Goal: Task Accomplishment & Management: Use online tool/utility

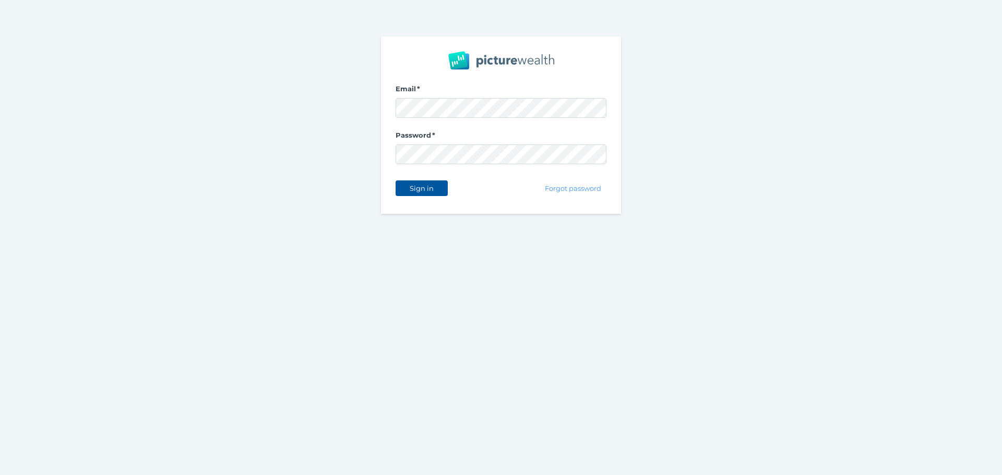
click at [404, 194] on button "Sign in" at bounding box center [421, 189] width 52 height 16
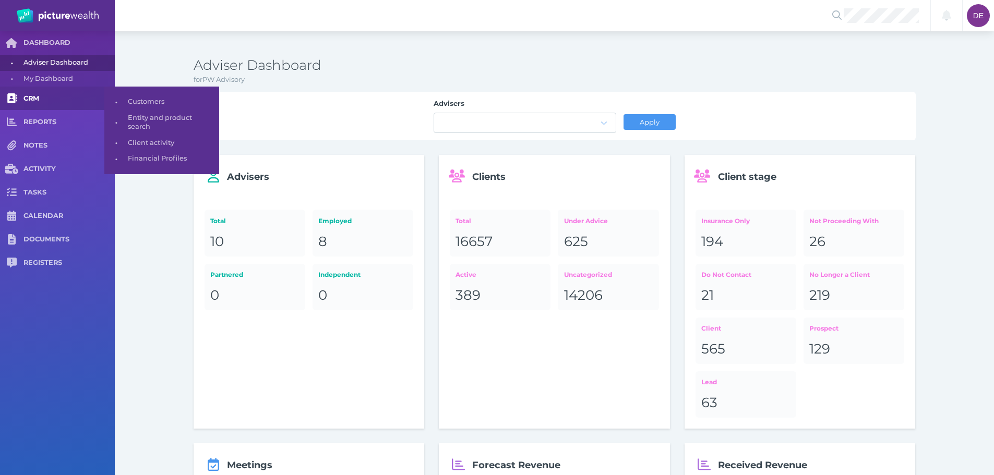
click at [54, 103] on link "CRM" at bounding box center [57, 98] width 115 height 23
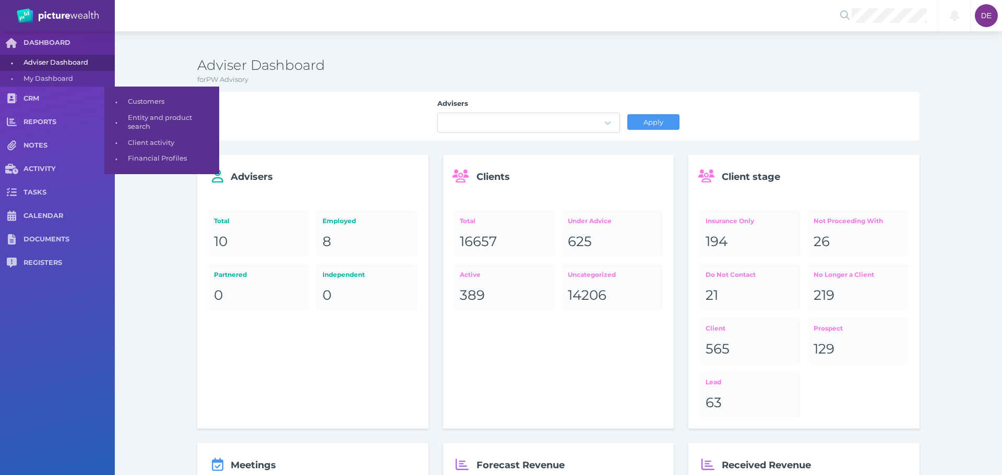
select select "25"
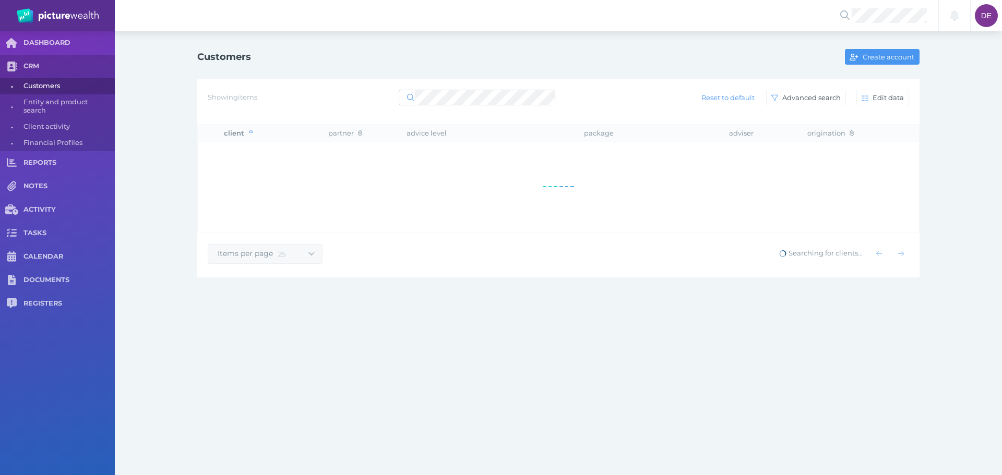
click at [476, 87] on div "Showing items Reset to default Advanced search Edit data" at bounding box center [558, 98] width 701 height 22
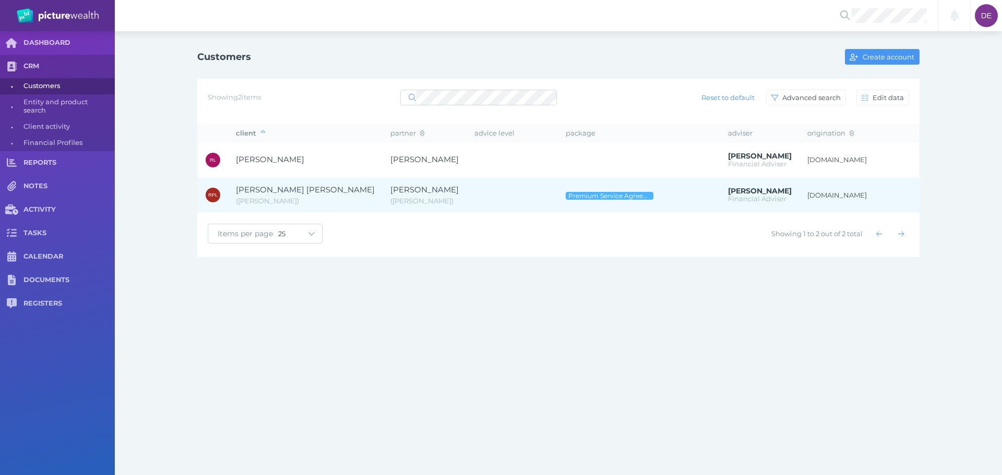
click at [390, 189] on span "[PERSON_NAME]" at bounding box center [424, 190] width 68 height 10
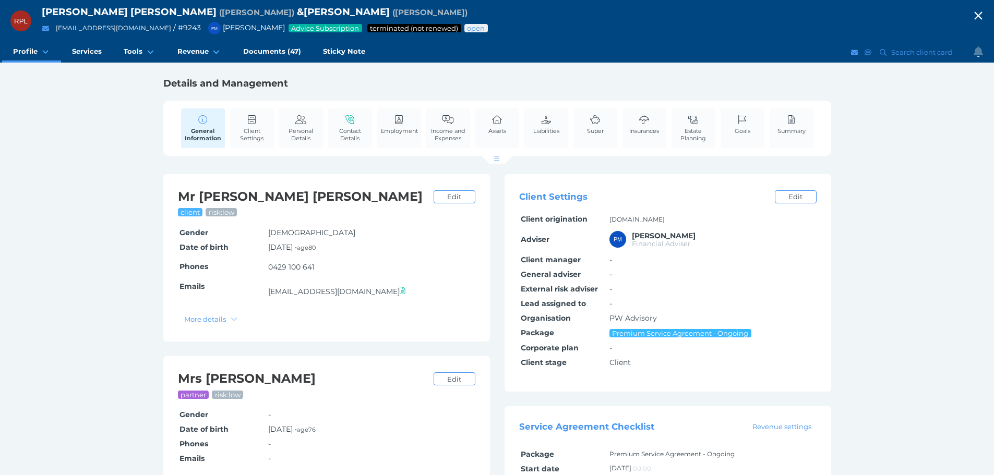
click at [327, 29] on span "Advice Subscription" at bounding box center [325, 28] width 69 height 8
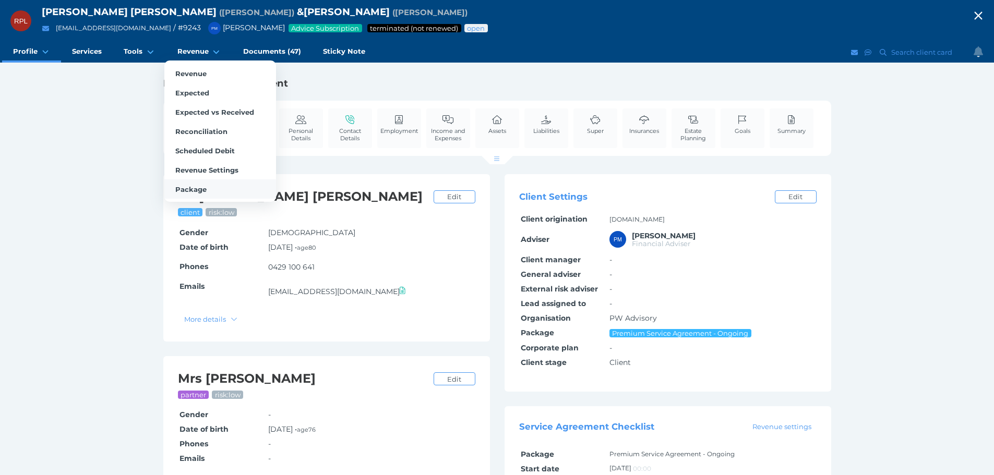
click at [196, 191] on span "Package" at bounding box center [190, 189] width 31 height 8
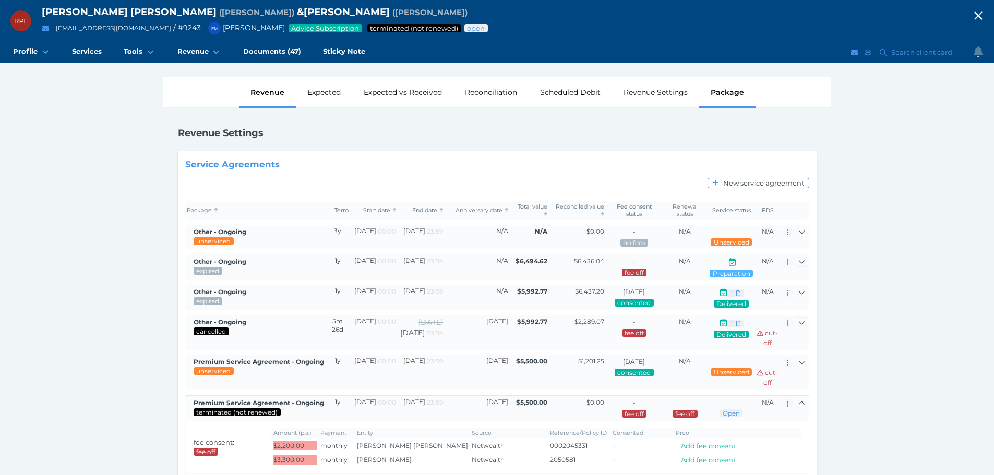
click at [261, 95] on div "Revenue" at bounding box center [267, 92] width 57 height 30
select select "25"
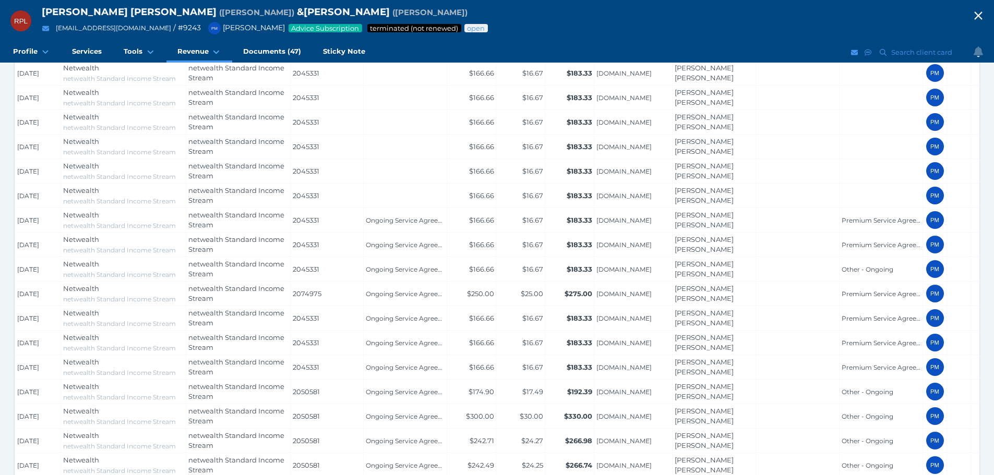
scroll to position [365, 0]
drag, startPoint x: 327, startPoint y: 292, endPoint x: 288, endPoint y: 293, distance: 38.6
click at [288, 293] on tr "[DATE] Netwealth netwealth Standard Income Stream netwealth Standard Income Str…" at bounding box center [511, 292] width 993 height 25
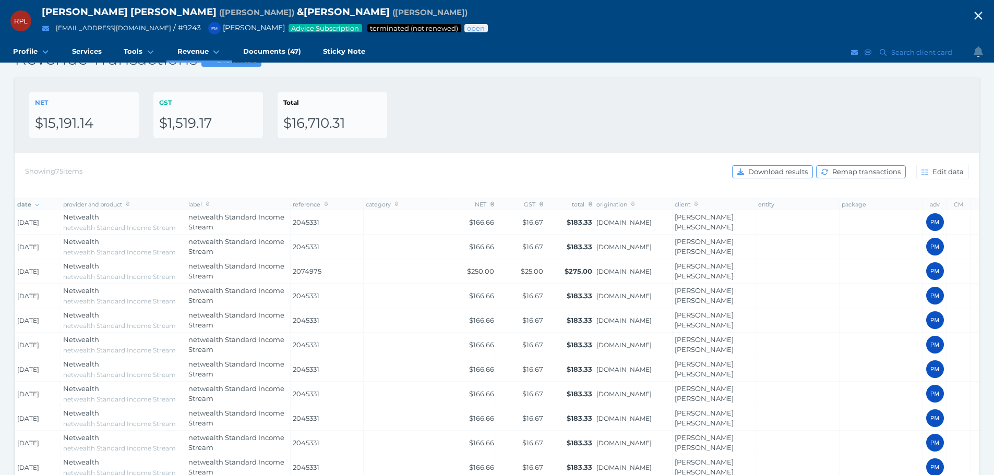
scroll to position [0, 0]
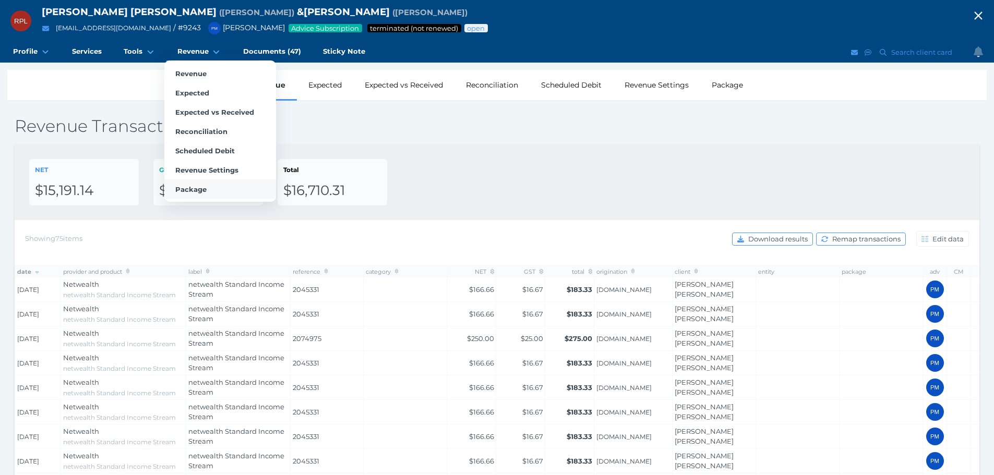
click at [218, 184] on link "Package" at bounding box center [220, 188] width 112 height 19
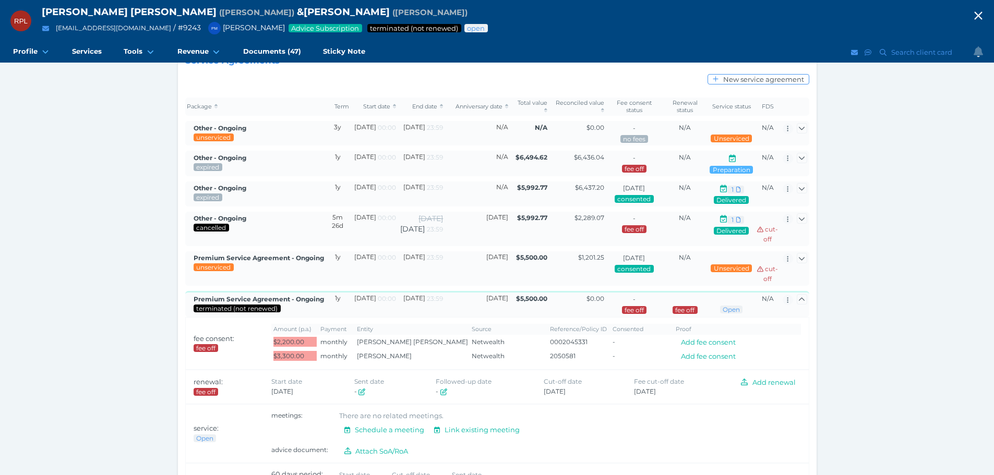
scroll to position [104, 0]
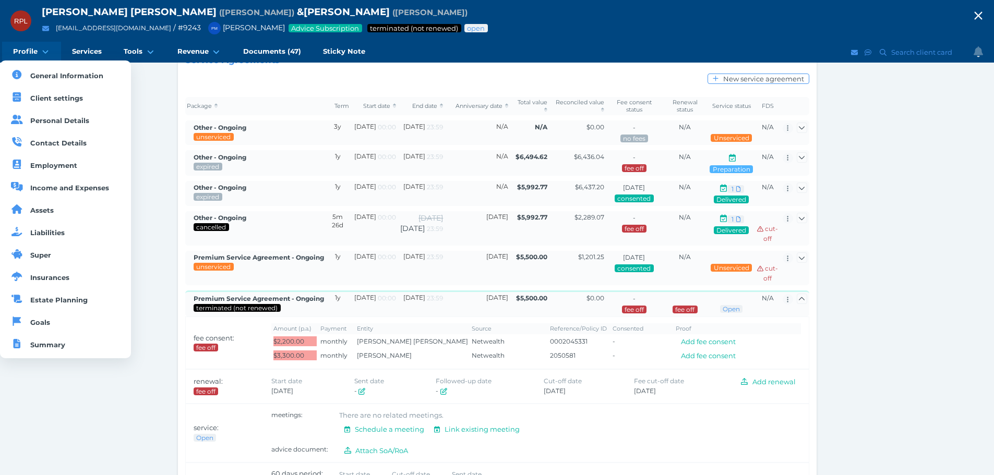
click at [41, 47] on span at bounding box center [46, 52] width 10 height 10
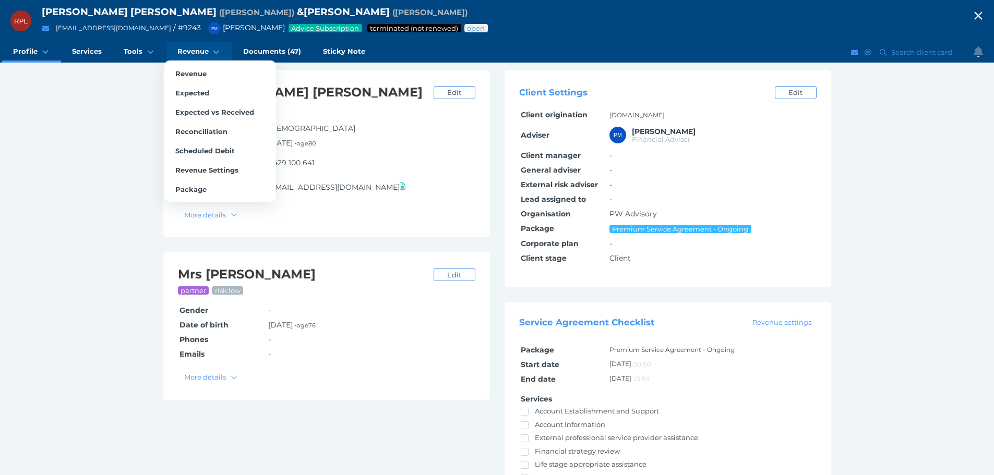
click at [199, 52] on span "Revenue" at bounding box center [192, 51] width 31 height 9
select select "25"
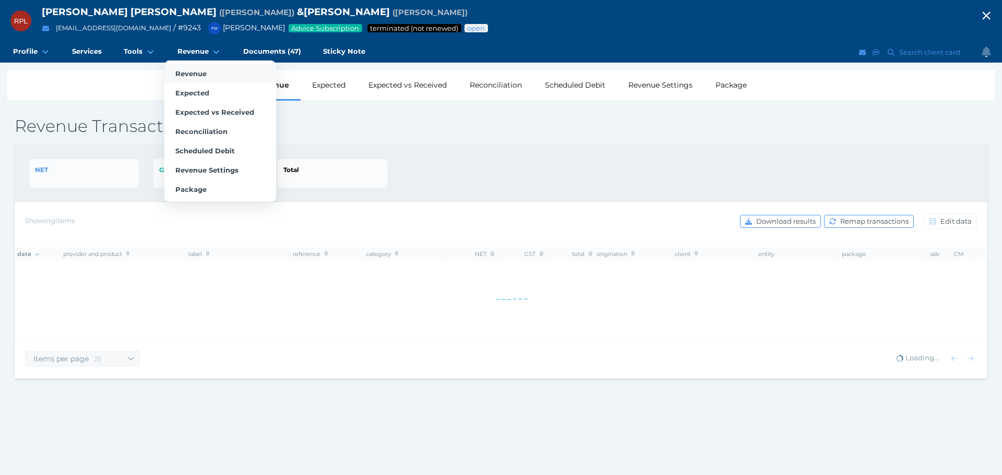
click at [205, 75] on span "Revenue" at bounding box center [190, 73] width 31 height 8
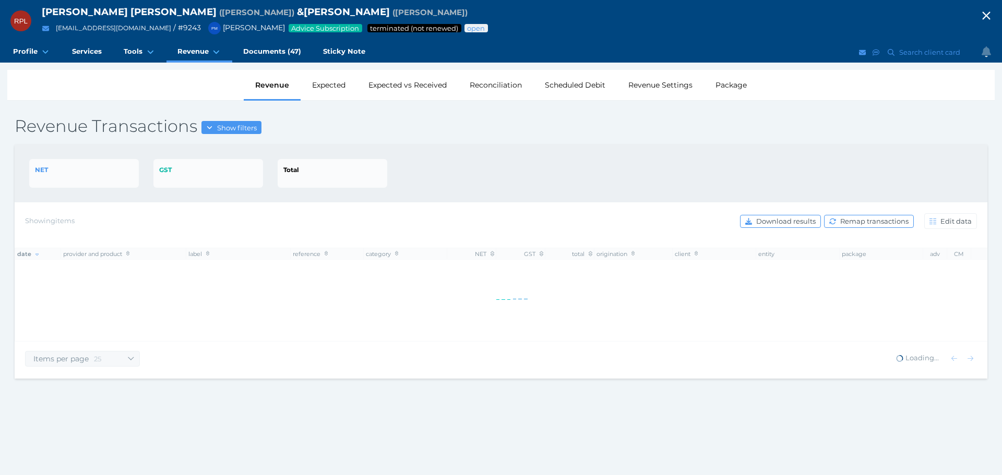
click at [532, 161] on div "NET GST Total" at bounding box center [500, 173] width 943 height 29
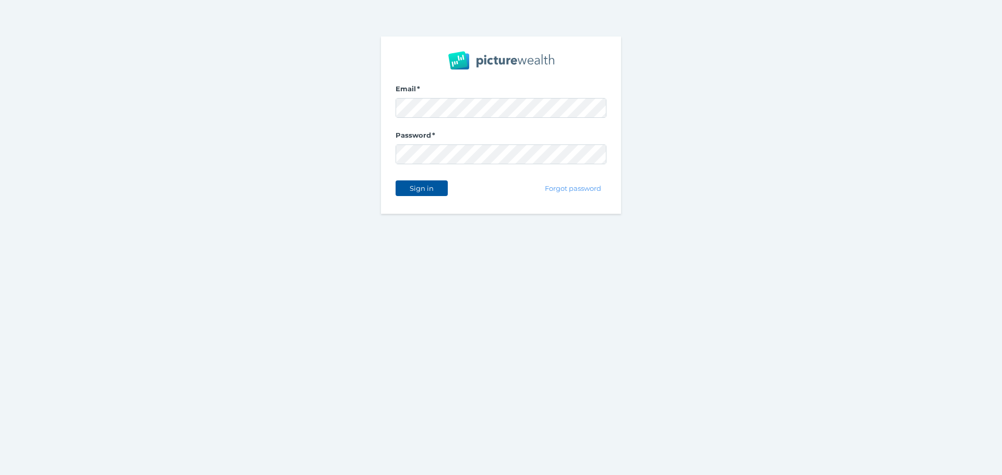
click at [446, 192] on button "Sign in" at bounding box center [421, 189] width 52 height 16
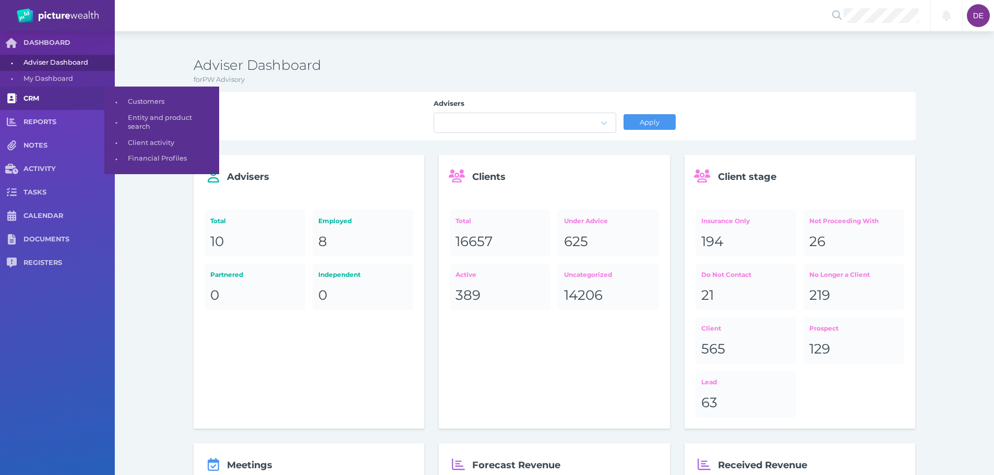
click at [52, 92] on link "CRM" at bounding box center [57, 98] width 115 height 23
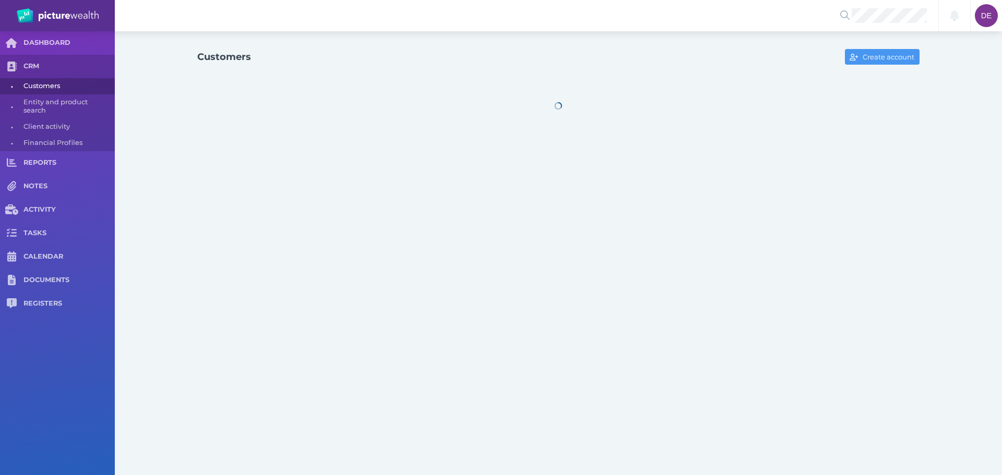
select select "25"
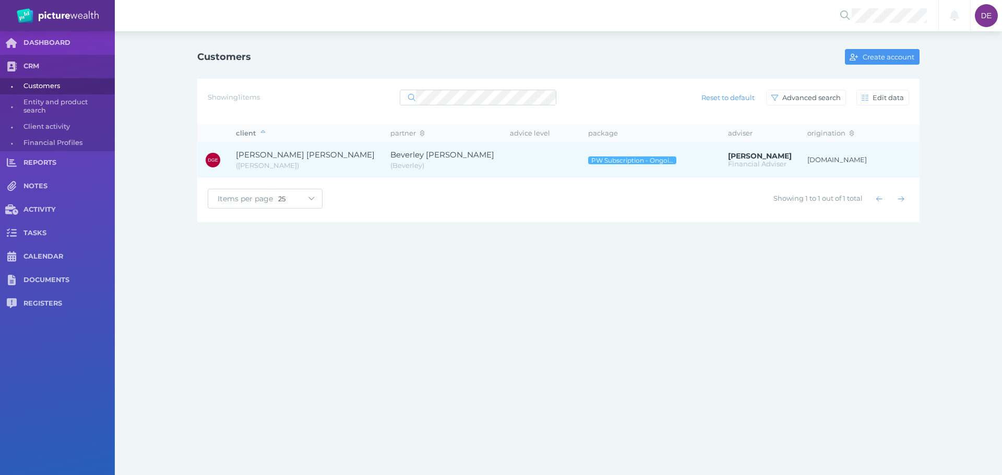
click at [430, 165] on span "( Beverley )" at bounding box center [442, 166] width 104 height 10
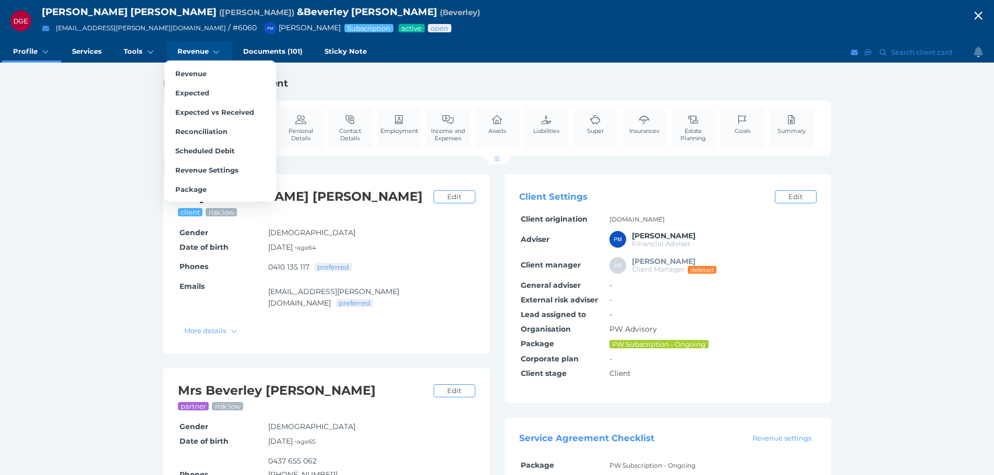
click at [181, 56] on link "Revenue" at bounding box center [199, 52] width 66 height 21
select select "25"
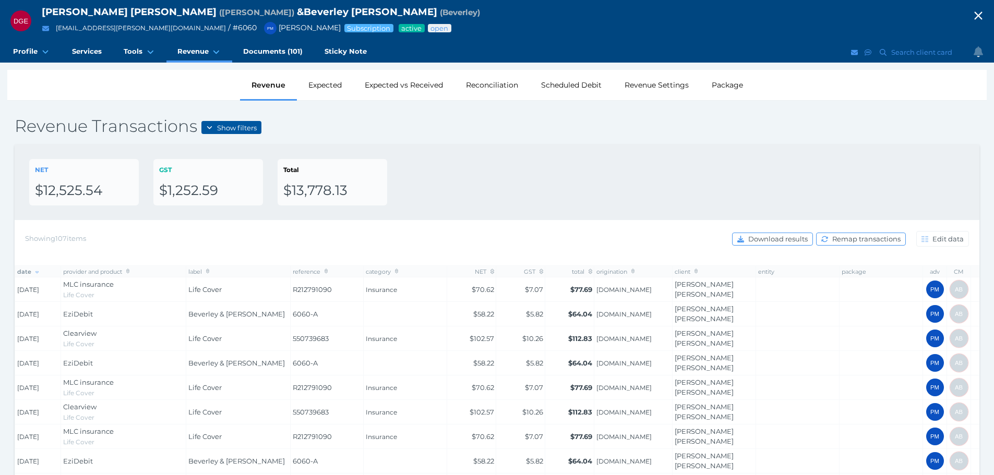
click at [231, 129] on span "Show filters" at bounding box center [237, 128] width 46 height 8
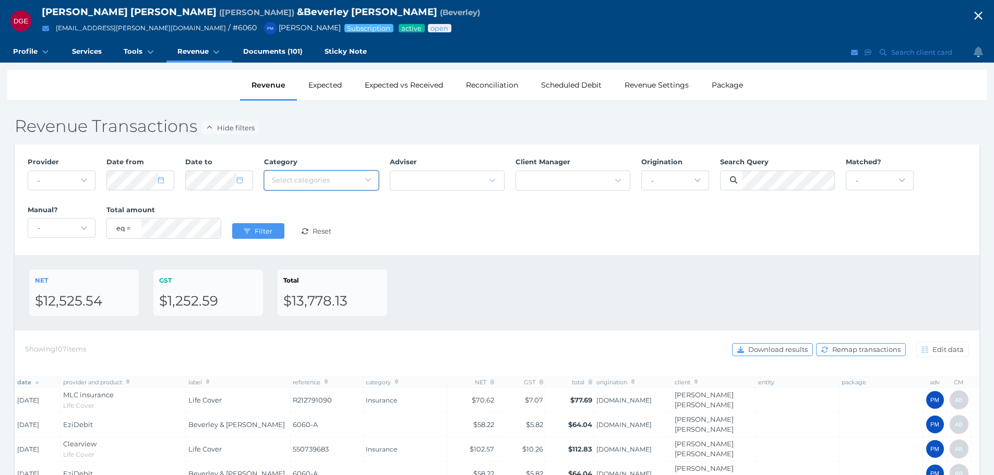
click at [309, 181] on span "Select categories" at bounding box center [301, 180] width 58 height 8
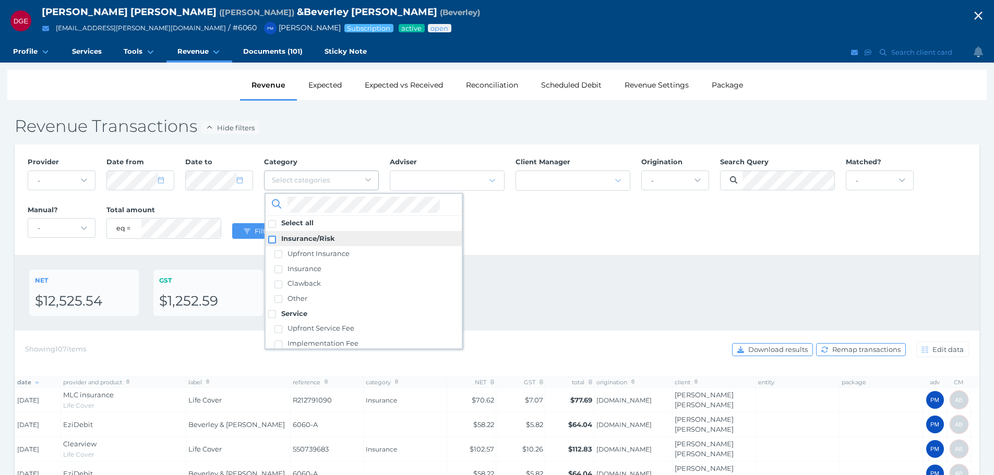
click at [271, 236] on span at bounding box center [272, 240] width 8 height 8
drag, startPoint x: 634, startPoint y: 279, endPoint x: 400, endPoint y: 255, distance: 236.0
click at [634, 279] on div "NET $12,525.54 GST $1,252.59 Total $13,778.13" at bounding box center [496, 293] width 935 height 46
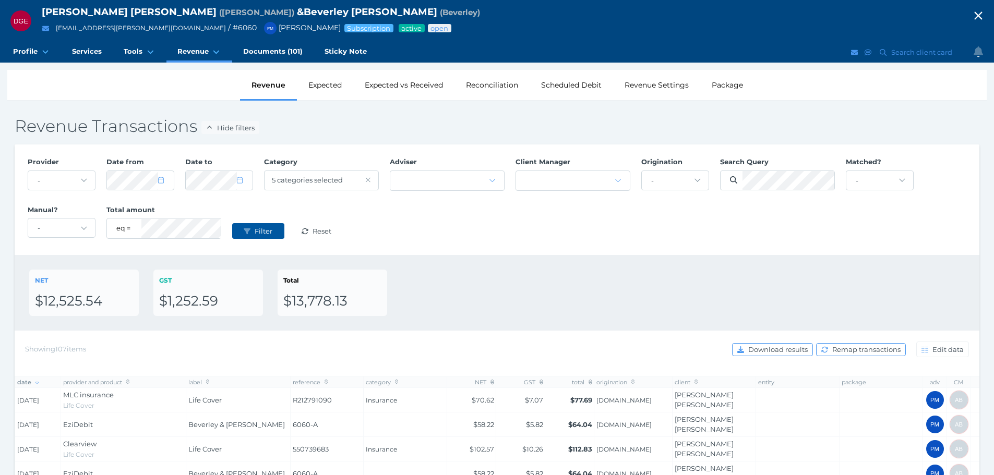
click at [257, 232] on span "Filter" at bounding box center [265, 231] width 25 height 8
select select "8"
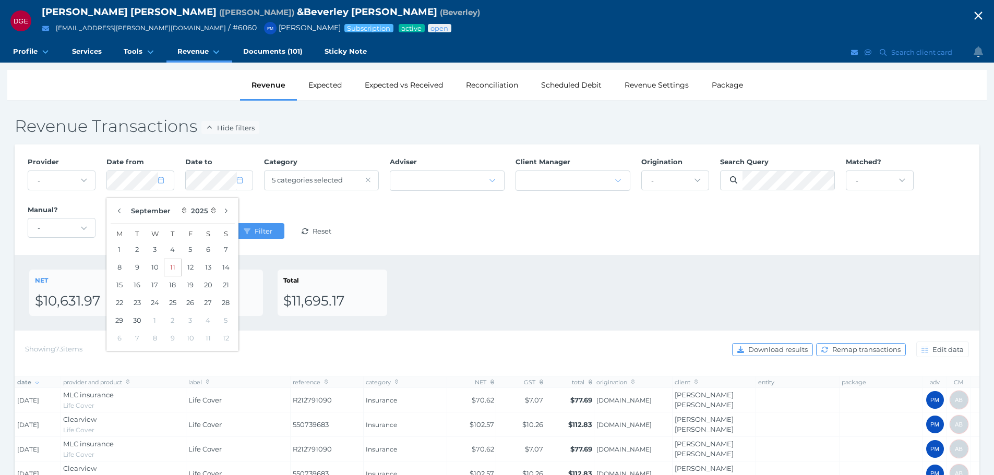
click at [172, 263] on button "11" at bounding box center [173, 268] width 18 height 18
click at [205, 213] on select "2125 2124 2123 2122 2121 2120 2119 2118 2117 2116 2115 2114 2113 2112 2111 2110…" at bounding box center [202, 211] width 29 height 18
click at [188, 202] on select "2125 2124 2123 2122 2121 2120 2119 2118 2117 2116 2115 2114 2113 2112 2111 2110…" at bounding box center [202, 211] width 29 height 18
select select "2024"
drag, startPoint x: 157, startPoint y: 284, endPoint x: 162, endPoint y: 262, distance: 22.7
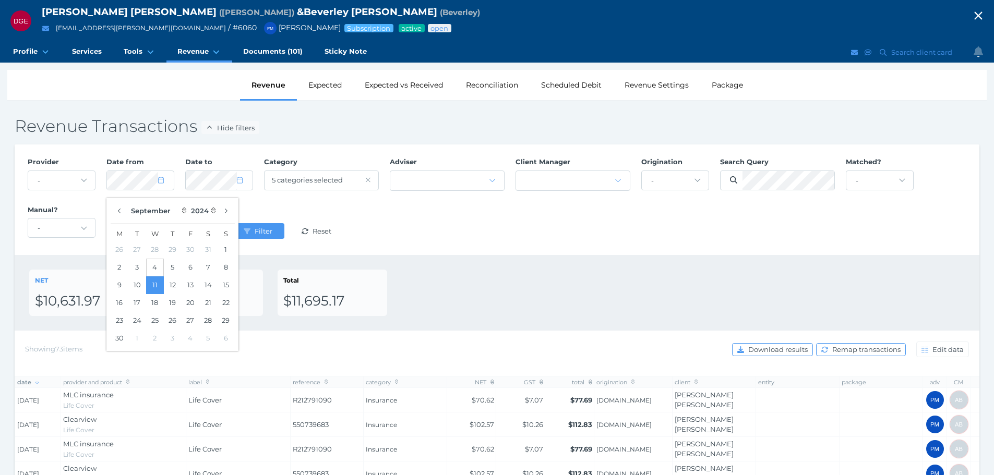
click at [157, 282] on button "11" at bounding box center [155, 286] width 18 height 18
click at [242, 185] on span at bounding box center [244, 180] width 15 height 9
select select "8"
select select "2025"
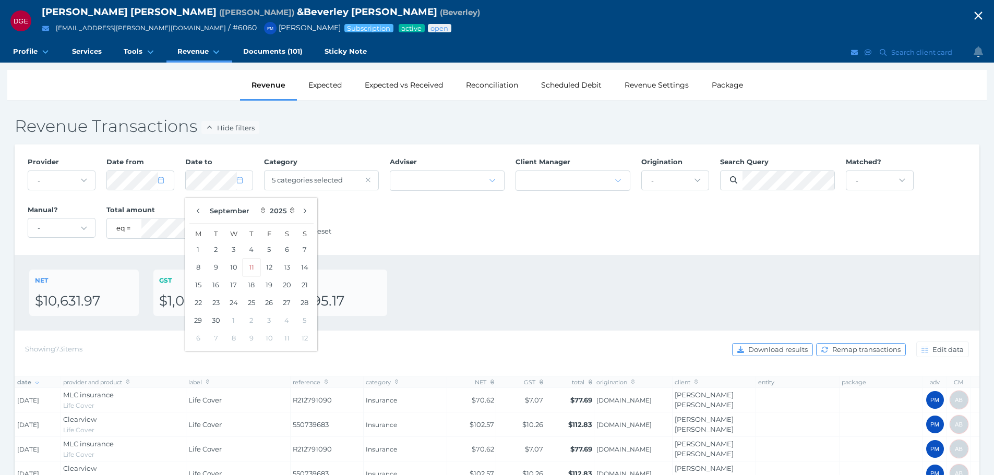
click at [249, 266] on button "11" at bounding box center [252, 268] width 18 height 18
click at [547, 237] on div "Provider - Acuity Fee Revenue Acuity Trustee Advocate Private Wealth Pty Ltd AI…" at bounding box center [497, 200] width 950 height 96
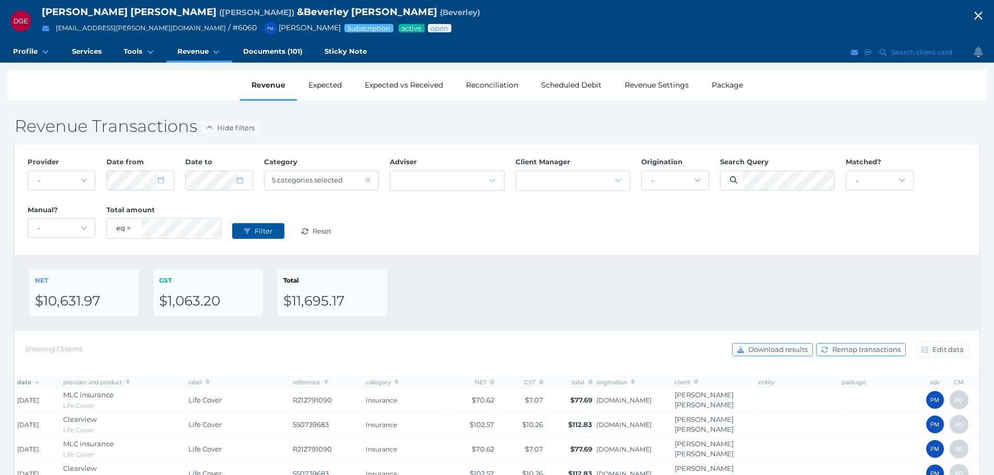
click at [265, 227] on span "Filter" at bounding box center [265, 231] width 25 height 8
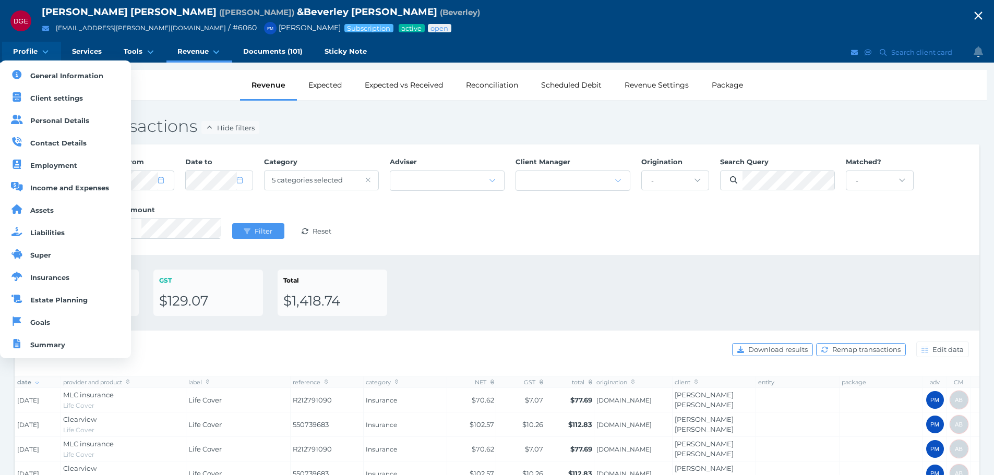
click at [32, 53] on span "Profile" at bounding box center [25, 51] width 25 height 9
